Goal: Check status: Check status

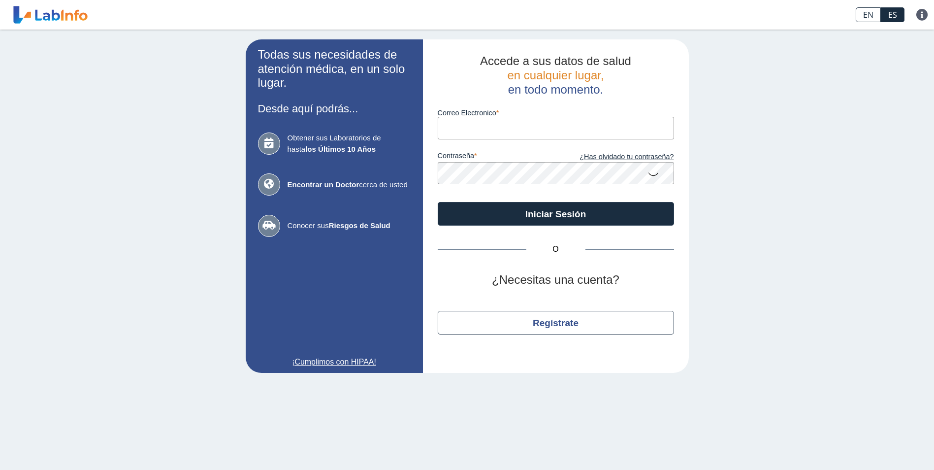
click at [481, 124] on input "Correo Electronico" at bounding box center [556, 128] width 236 height 22
type input "[EMAIL_ADDRESS][DOMAIN_NAME]"
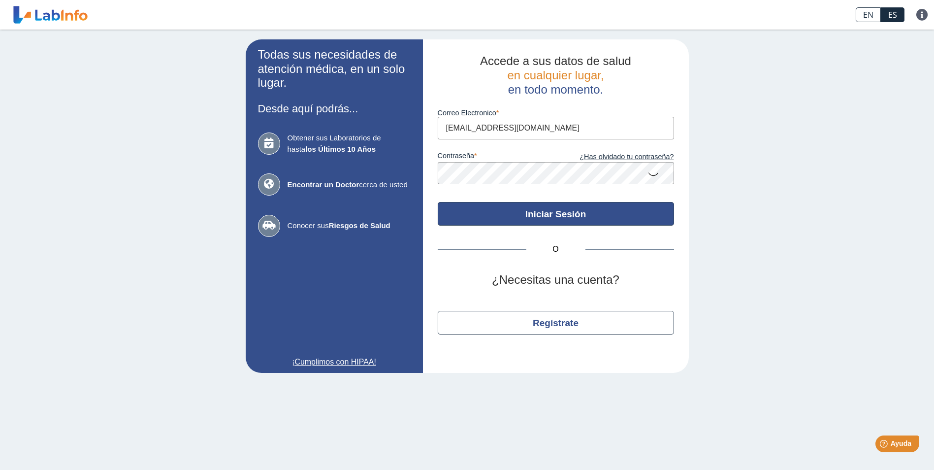
click at [551, 210] on button "Iniciar Sesión" at bounding box center [556, 214] width 236 height 24
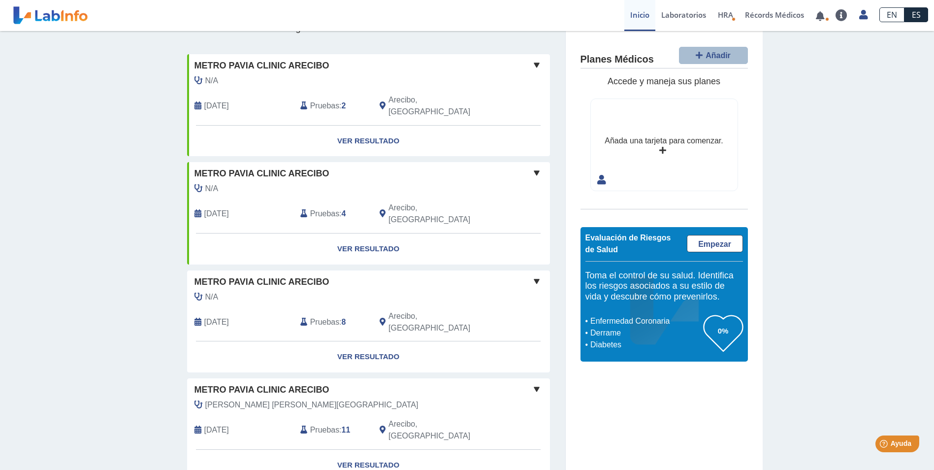
scroll to position [148, 0]
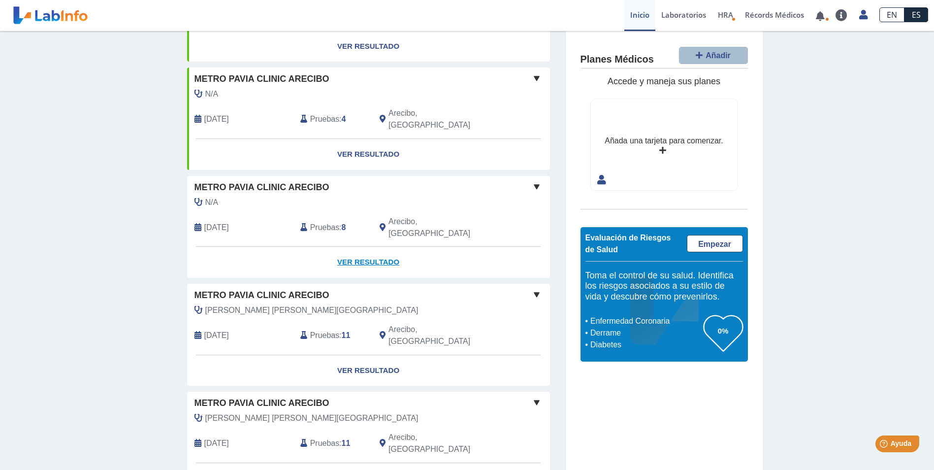
click at [349, 247] on link "Ver Resultado" at bounding box center [368, 262] width 363 height 31
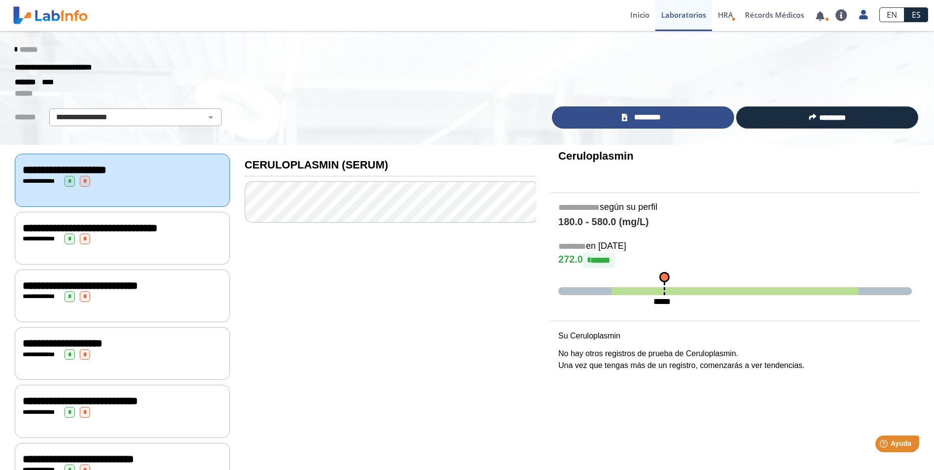
click at [670, 125] on link "*********" at bounding box center [643, 117] width 182 height 22
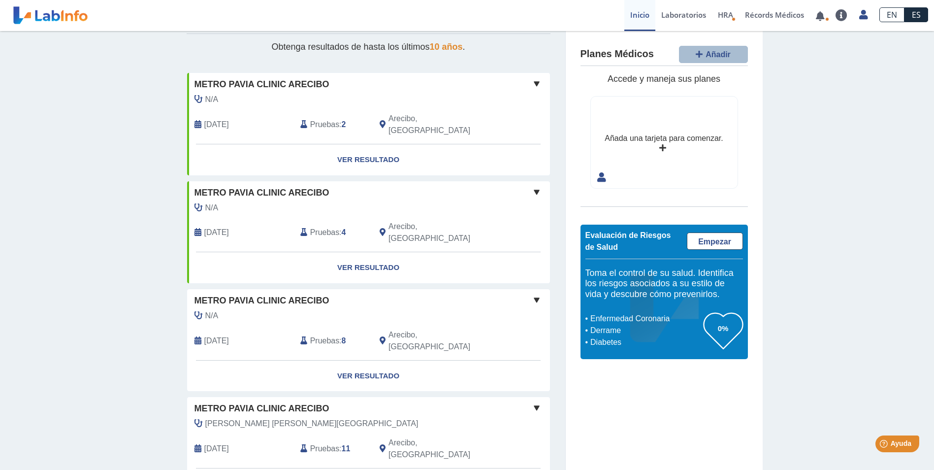
scroll to position [49, 0]
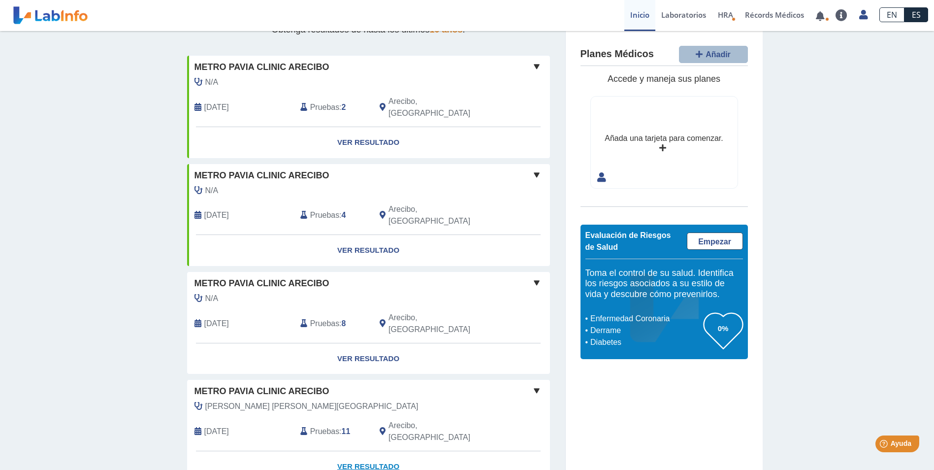
click at [345, 451] on link "Ver Resultado" at bounding box center [368, 466] width 363 height 31
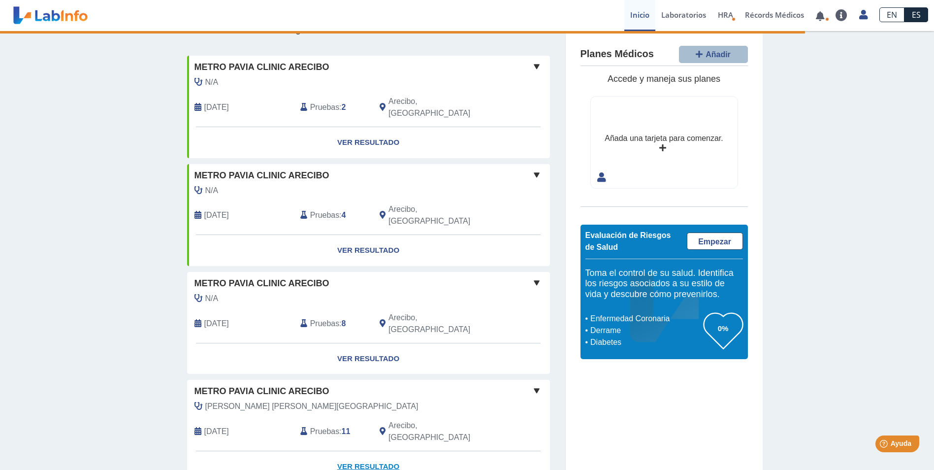
click at [358, 451] on link "Ver Resultado" at bounding box center [368, 466] width 363 height 31
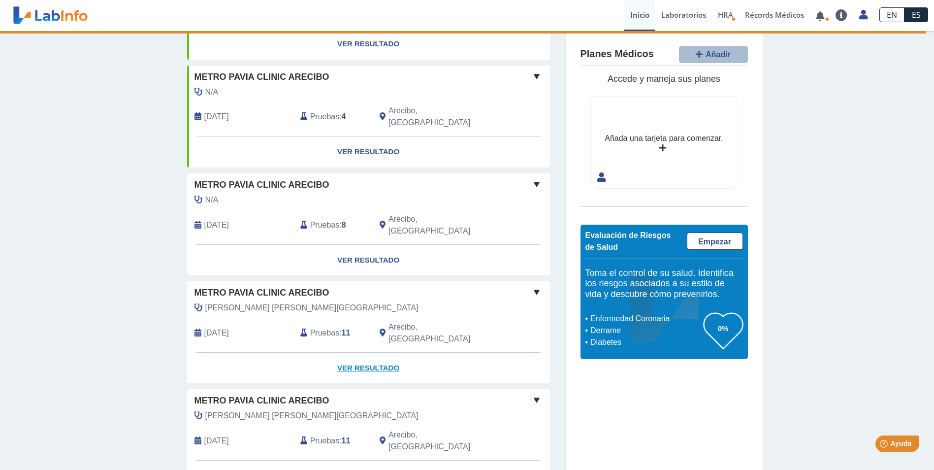
click at [364, 352] on link "Ver Resultado" at bounding box center [368, 367] width 363 height 31
click at [534, 286] on span at bounding box center [537, 292] width 12 height 12
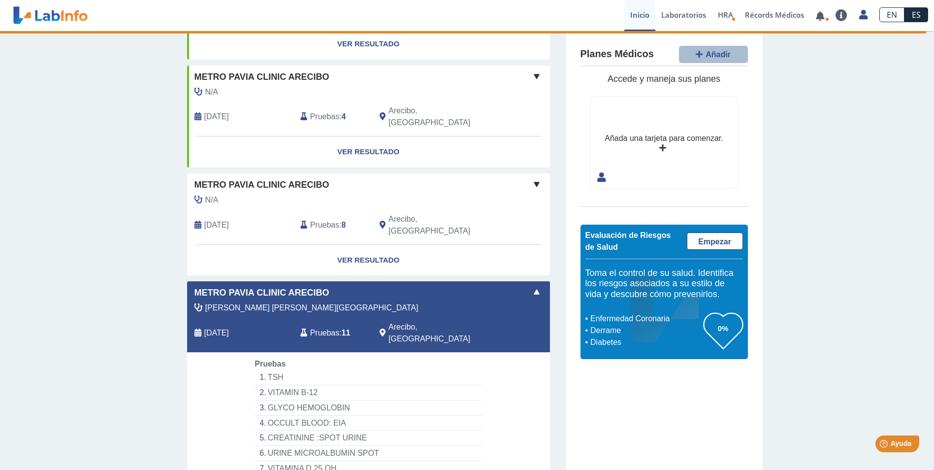
click at [534, 286] on span at bounding box center [537, 292] width 12 height 12
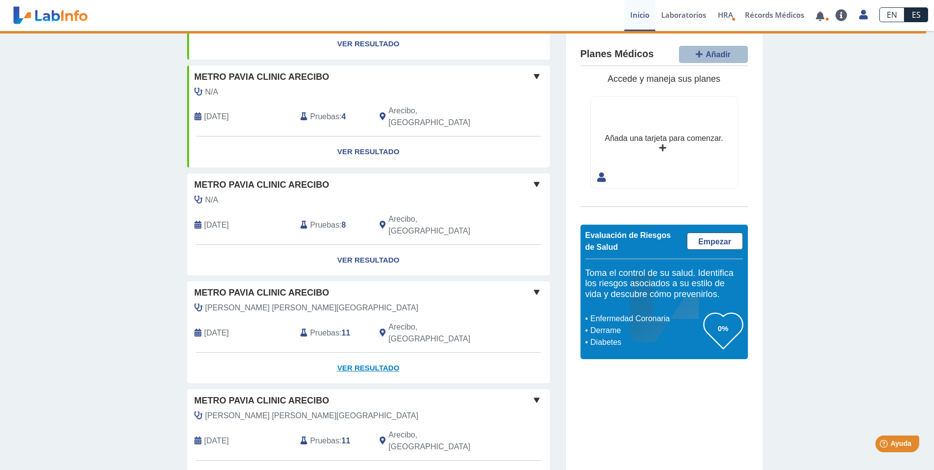
click at [372, 352] on link "Ver Resultado" at bounding box center [368, 367] width 363 height 31
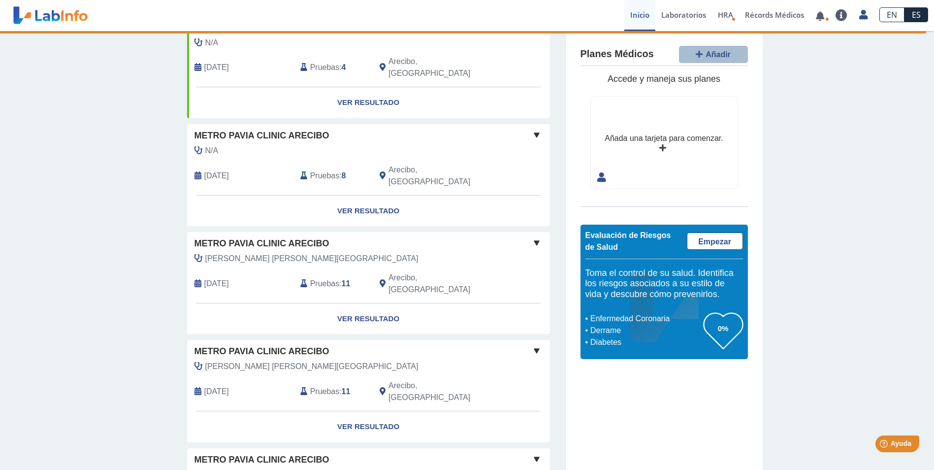
click at [532, 237] on span at bounding box center [537, 243] width 12 height 12
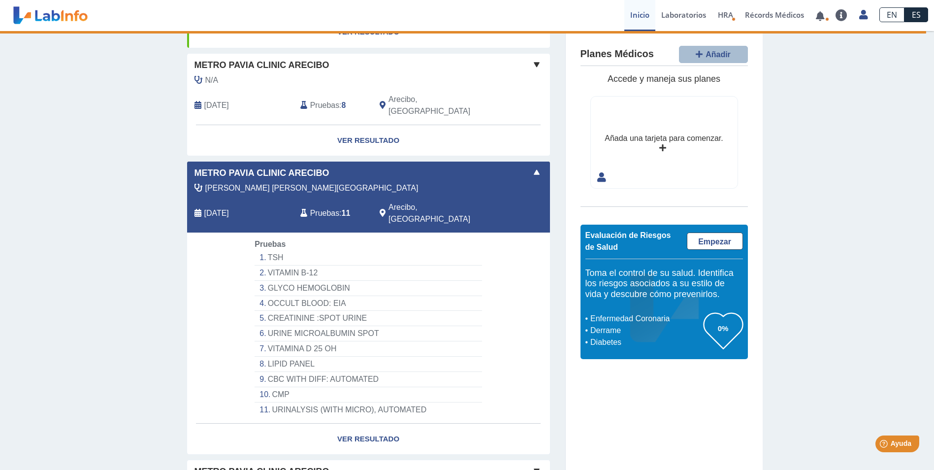
scroll to position [345, 0]
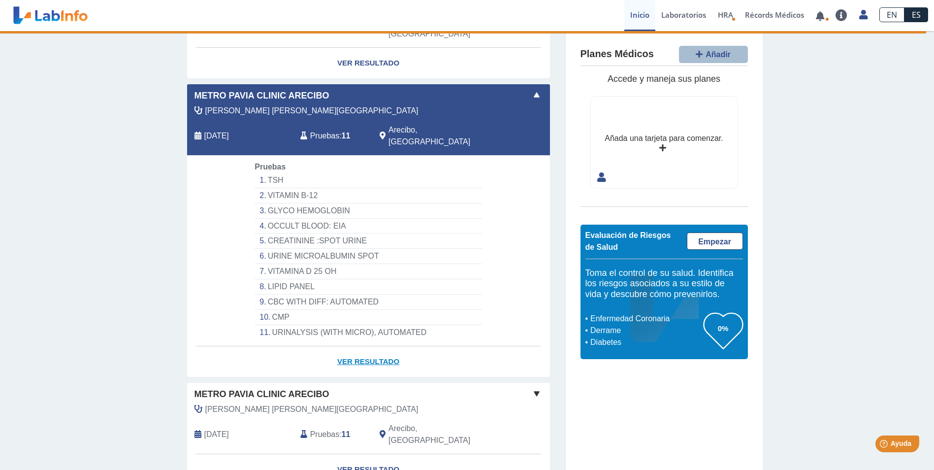
click at [375, 346] on link "Ver Resultado" at bounding box center [368, 361] width 363 height 31
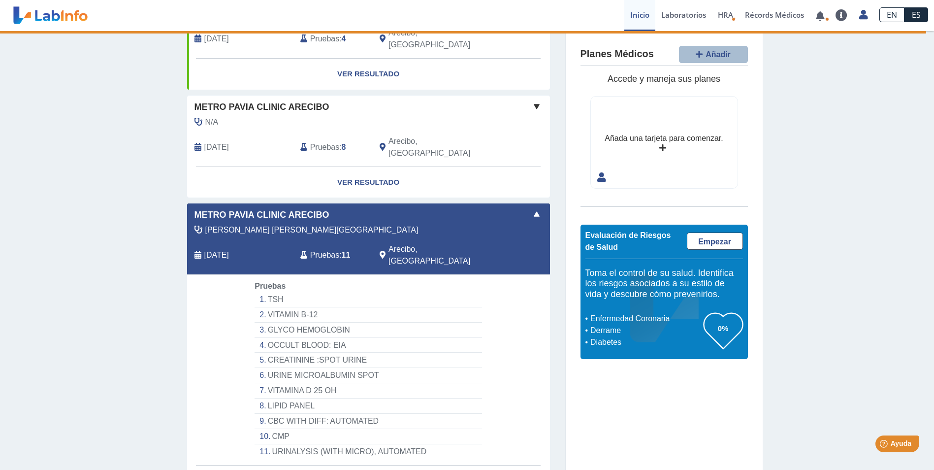
scroll to position [148, 0]
